Goal: Transaction & Acquisition: Purchase product/service

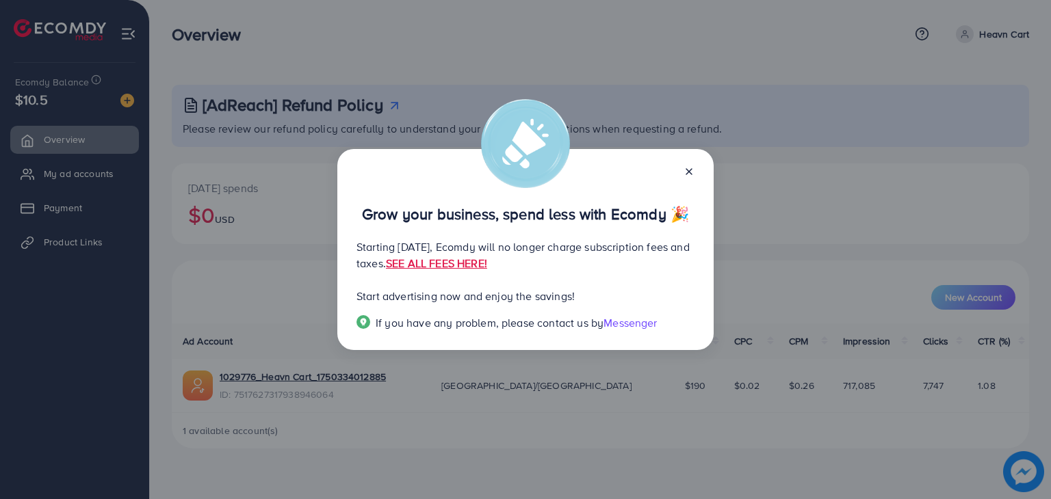
click at [686, 172] on icon at bounding box center [688, 171] width 11 height 11
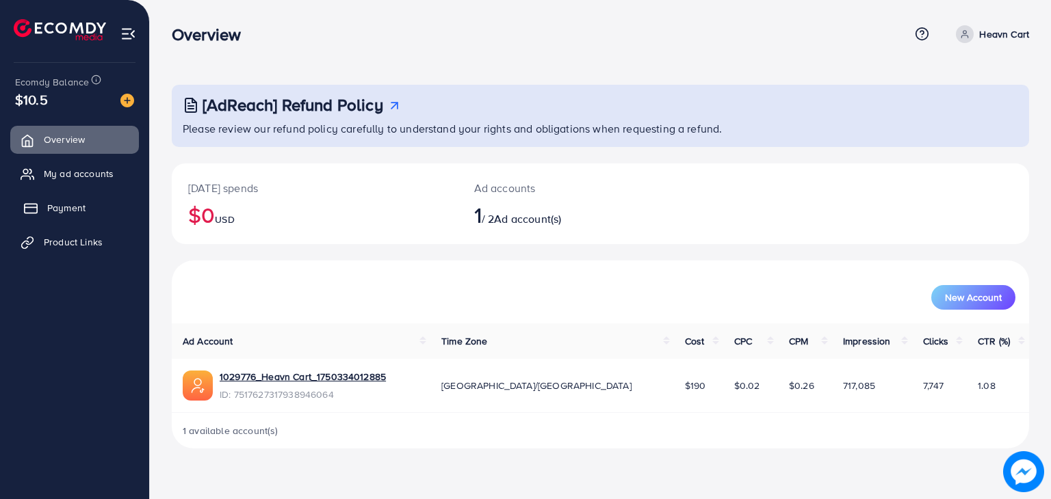
click at [88, 209] on link "Payment" at bounding box center [74, 207] width 129 height 27
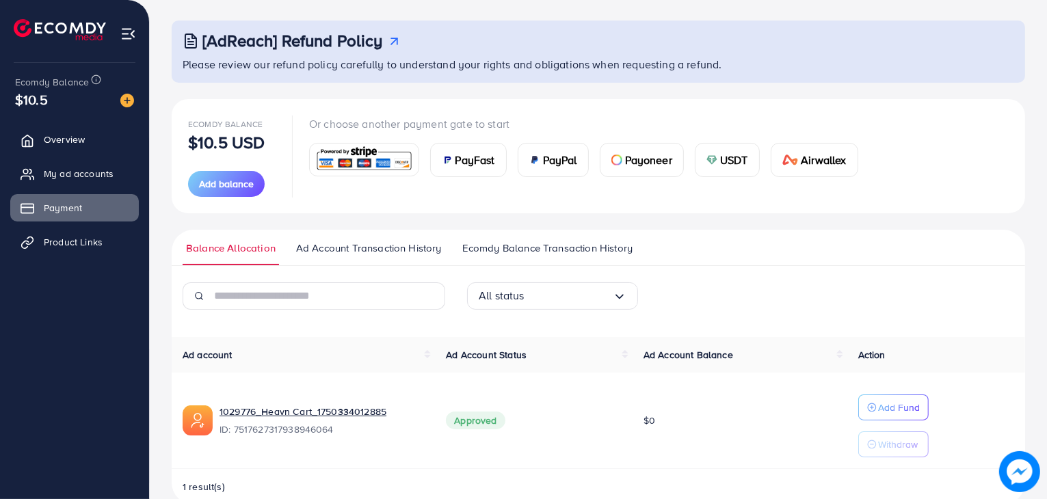
scroll to position [91, 0]
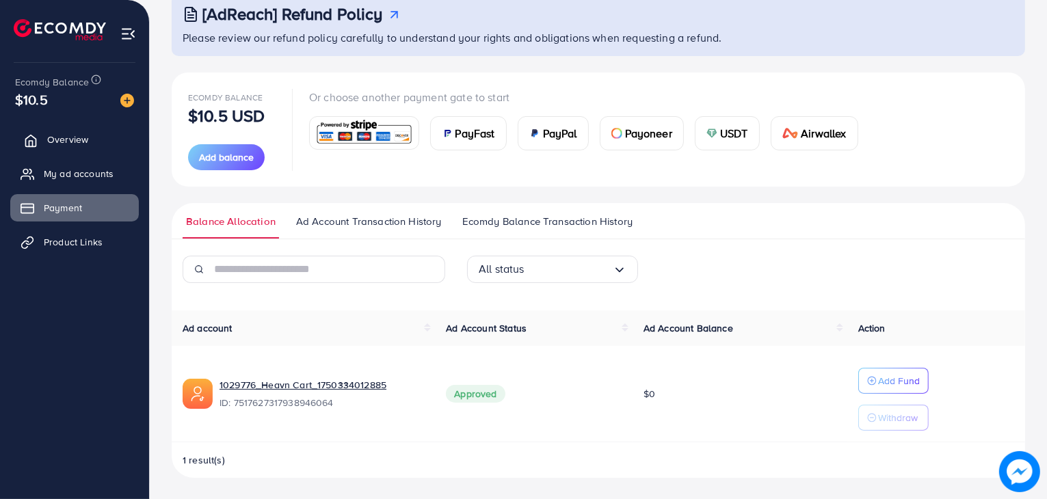
click at [88, 135] on link "Overview" at bounding box center [74, 139] width 129 height 27
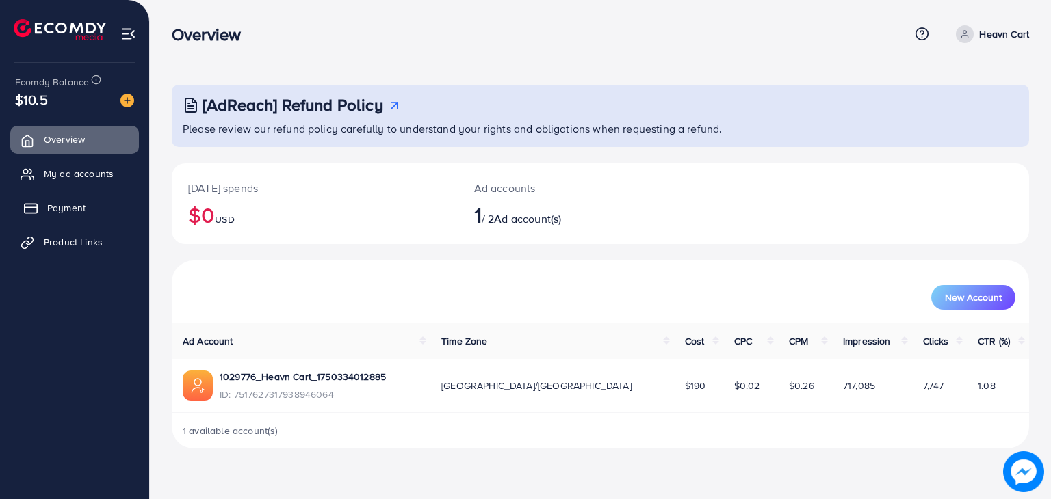
click at [61, 211] on span "Payment" at bounding box center [66, 208] width 38 height 14
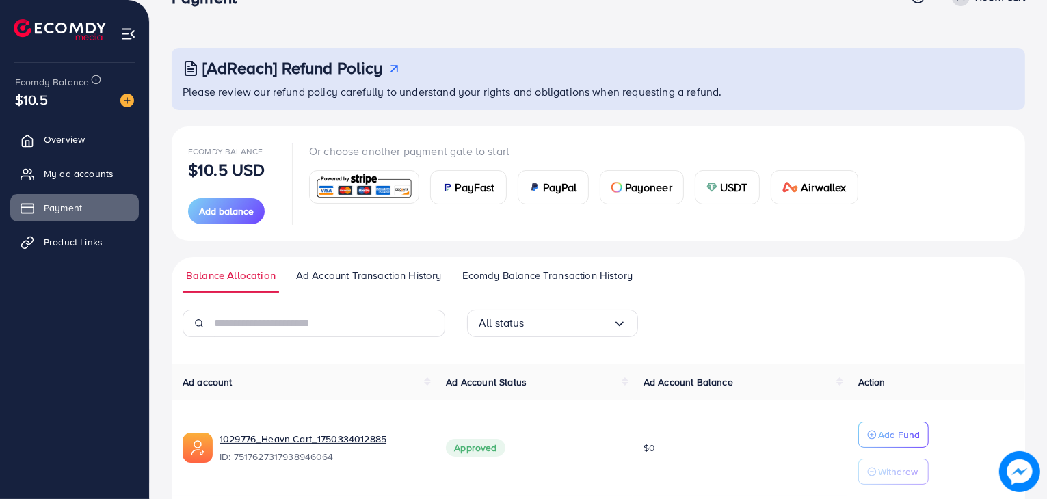
scroll to position [91, 0]
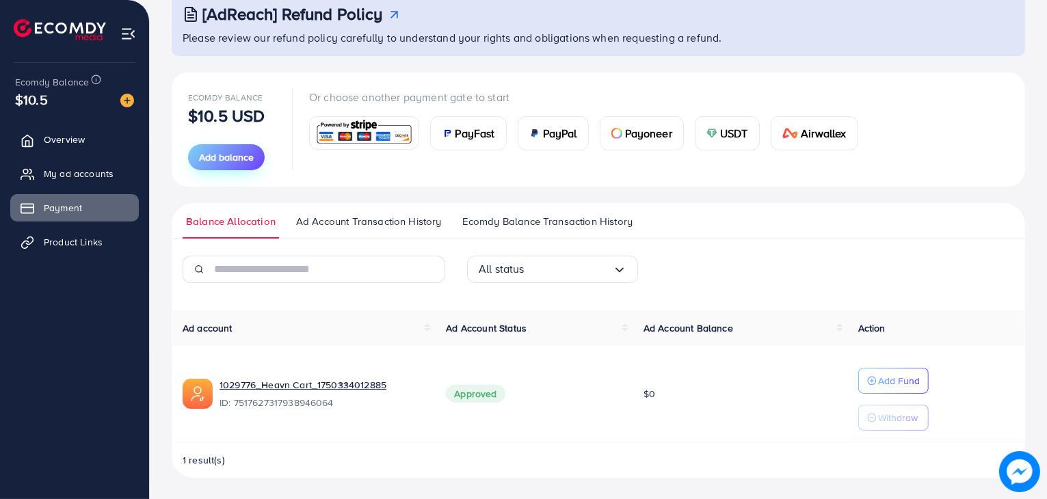
click at [241, 152] on span "Add balance" at bounding box center [226, 158] width 55 height 14
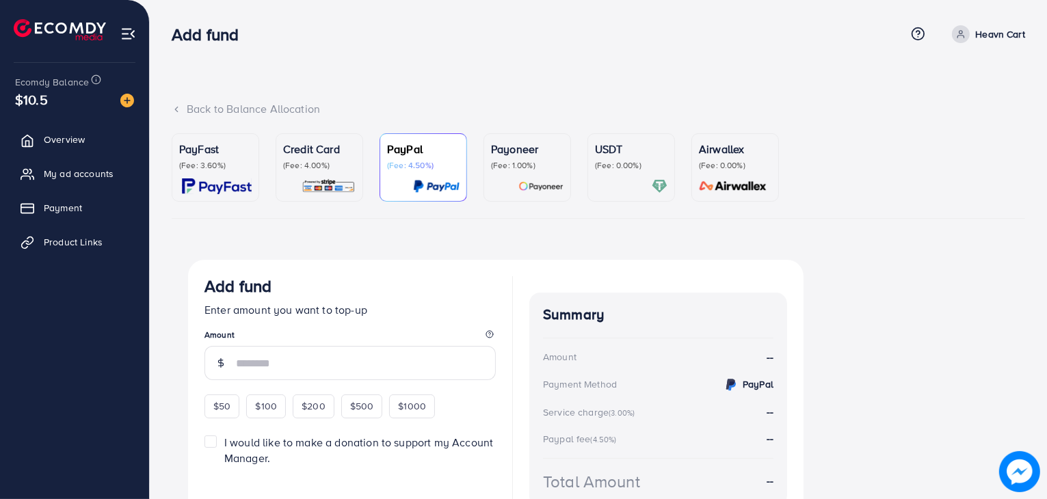
click at [172, 105] on icon at bounding box center [177, 110] width 10 height 10
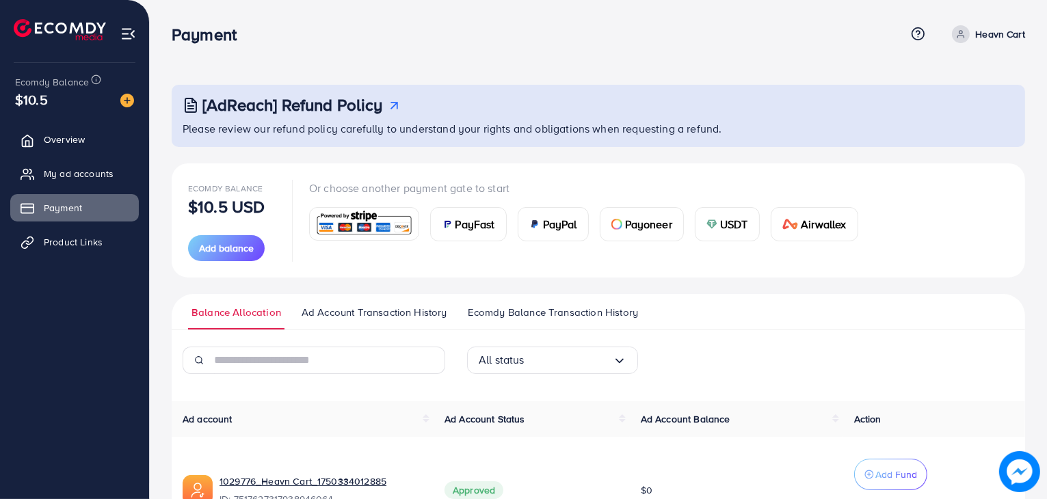
click at [958, 31] on icon at bounding box center [961, 34] width 10 height 10
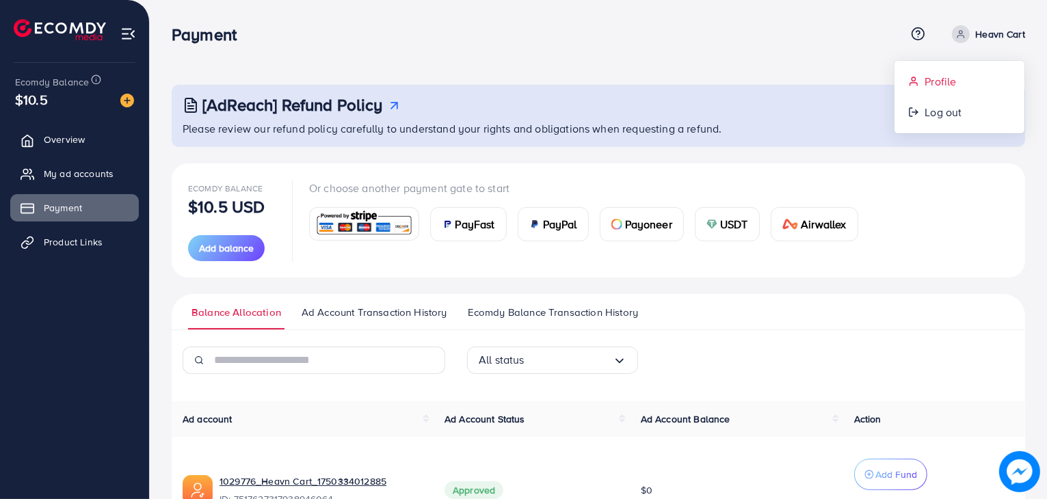
click at [933, 80] on span "Profile" at bounding box center [940, 81] width 31 height 16
select select "********"
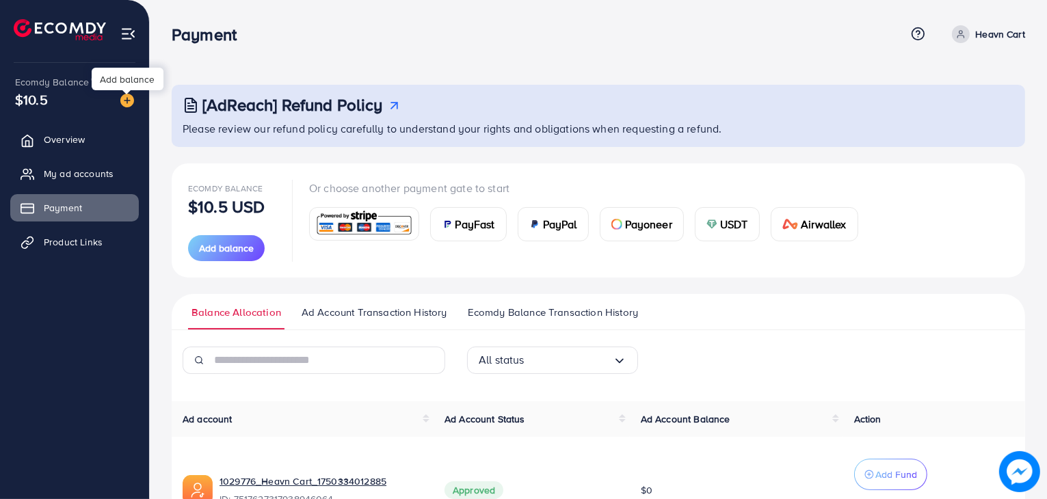
click at [126, 100] on img at bounding box center [127, 101] width 14 height 14
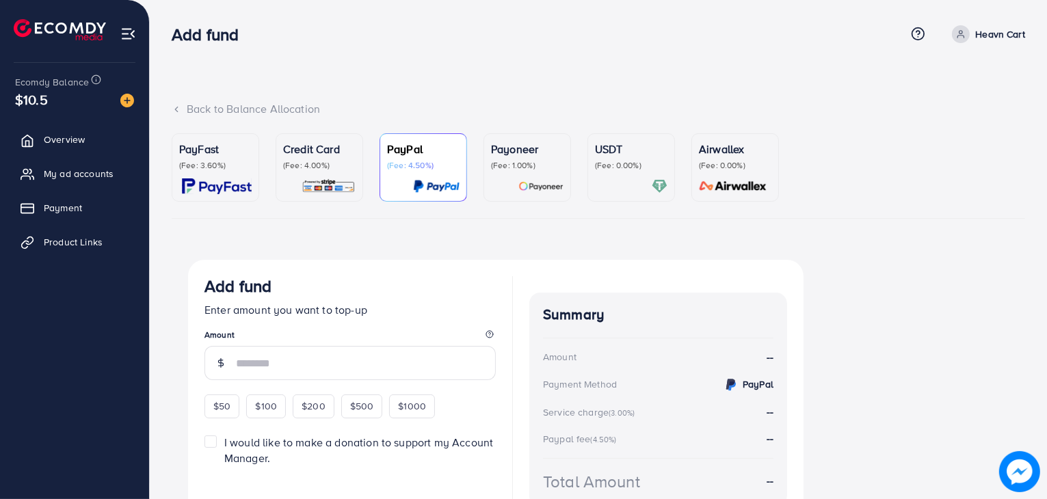
scroll to position [31, 0]
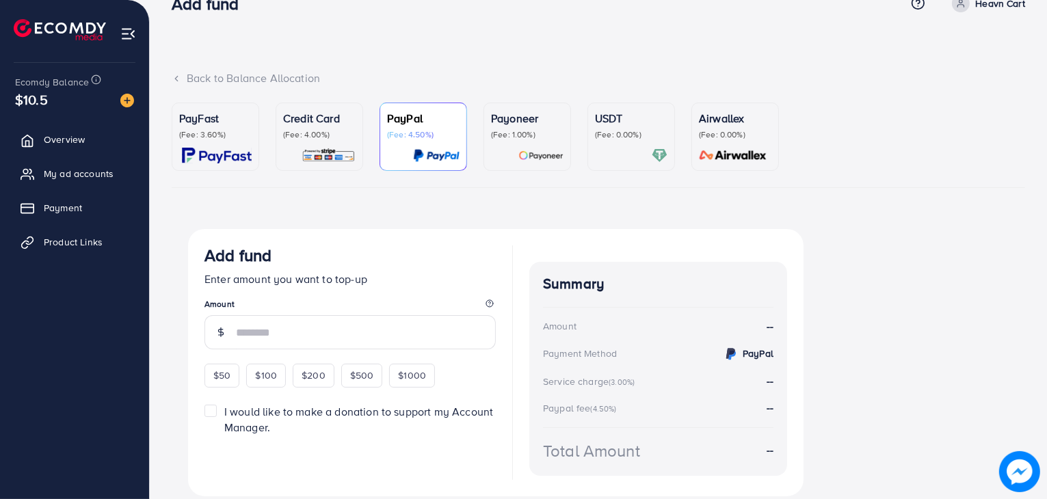
click at [332, 134] on p "(Fee: 4.00%)" at bounding box center [319, 134] width 73 height 11
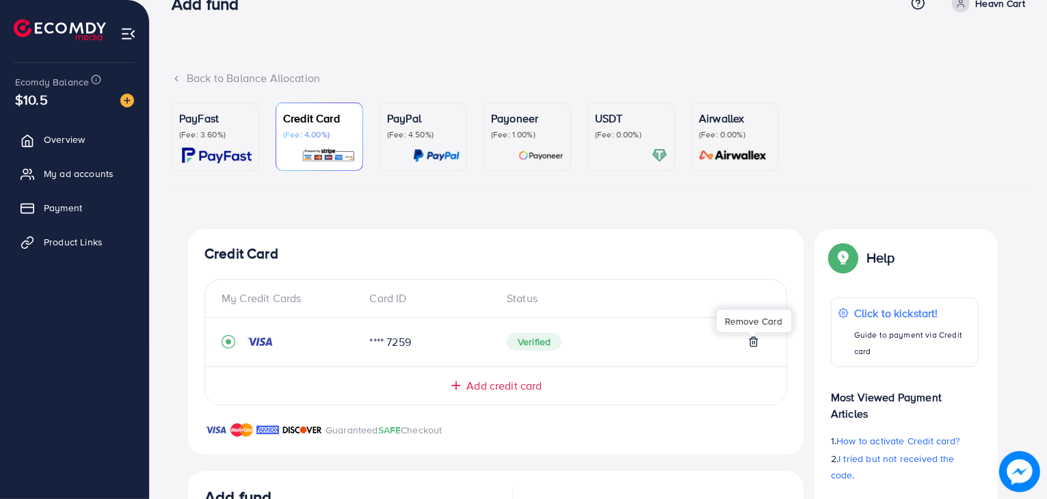
click at [757, 340] on icon at bounding box center [753, 342] width 6 height 9
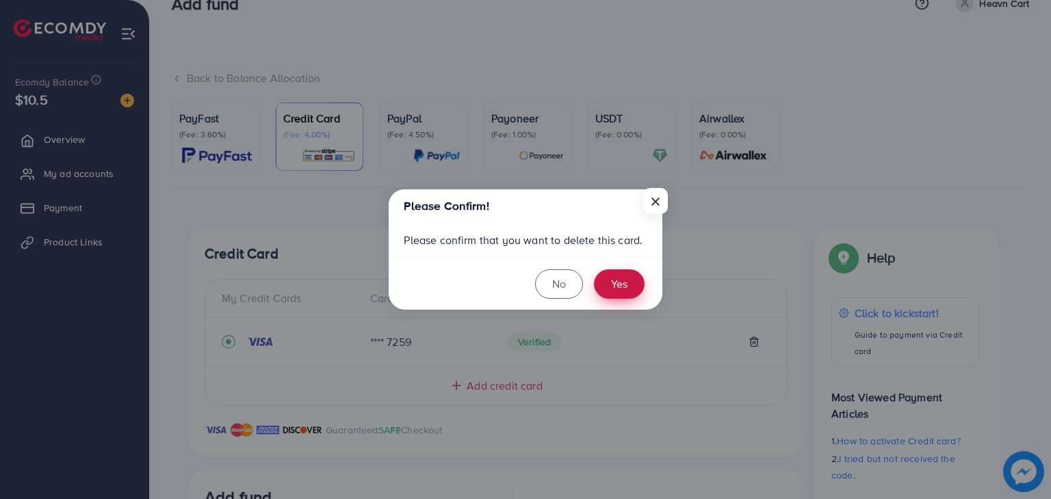
click at [612, 285] on button "Yes" at bounding box center [619, 284] width 51 height 29
